Goal: Navigation & Orientation: Find specific page/section

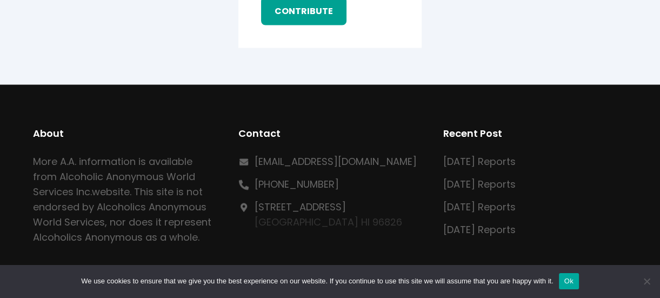
scroll to position [1937, 0]
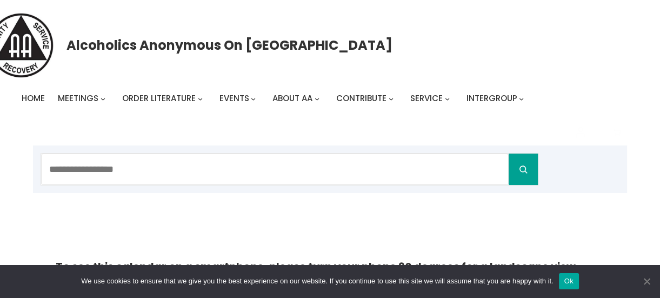
drag, startPoint x: 644, startPoint y: 281, endPoint x: 650, endPoint y: 282, distance: 6.7
click at [650, 282] on span "Cookie Notice" at bounding box center [646, 280] width 11 height 11
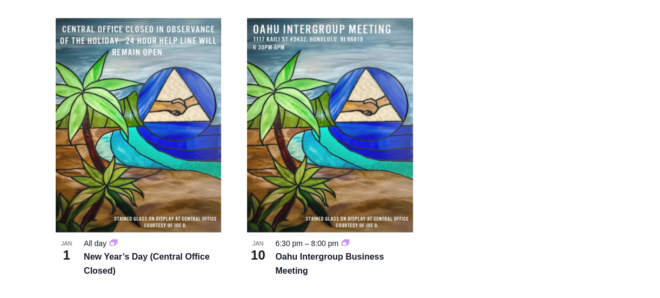
scroll to position [5124, 0]
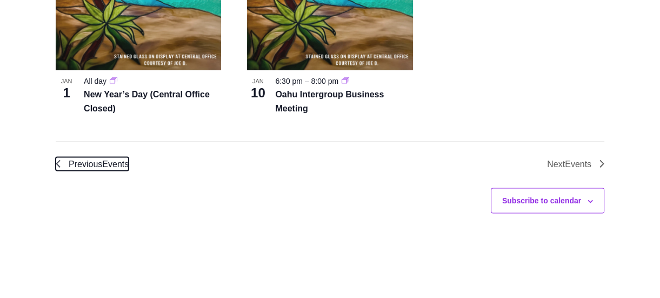
click at [91, 166] on span "Previous Events" at bounding box center [99, 164] width 60 height 14
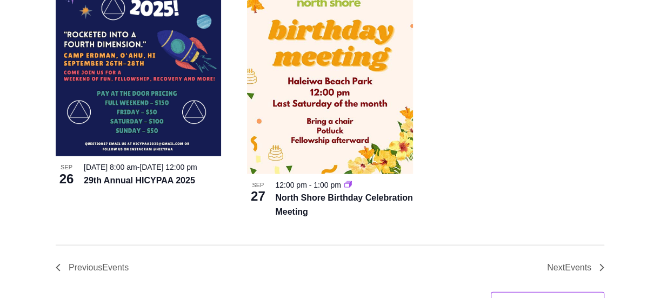
scroll to position [5066, 0]
